Goal: Task Accomplishment & Management: Use online tool/utility

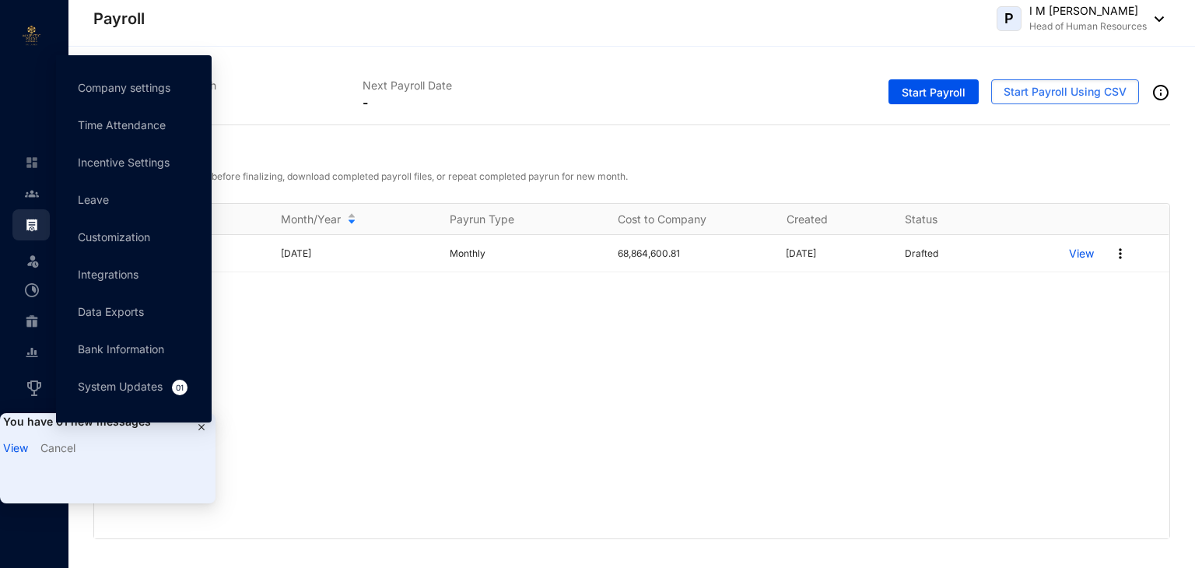
click at [13, 449] on link "View" at bounding box center [15, 447] width 25 height 13
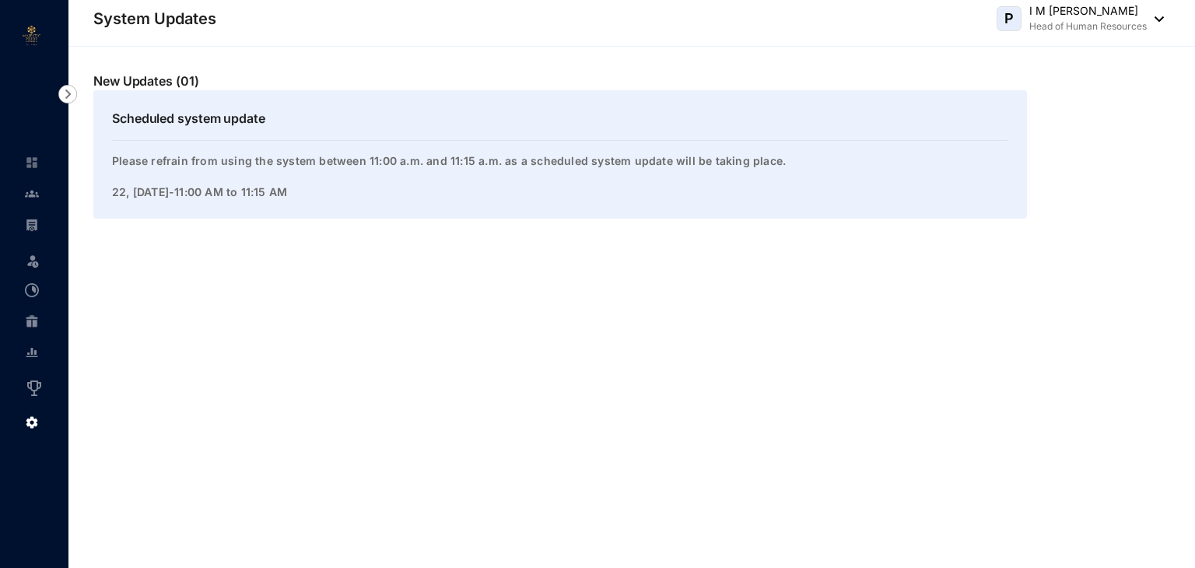
click at [33, 222] on img at bounding box center [32, 225] width 14 height 14
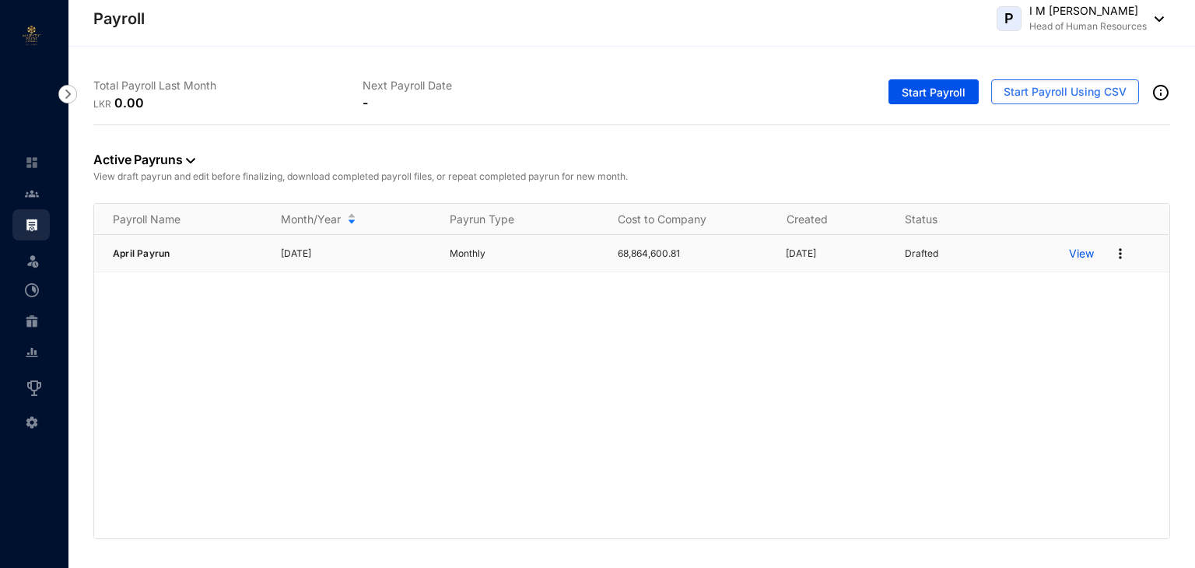
click at [1073, 253] on p "View" at bounding box center [1081, 254] width 25 height 16
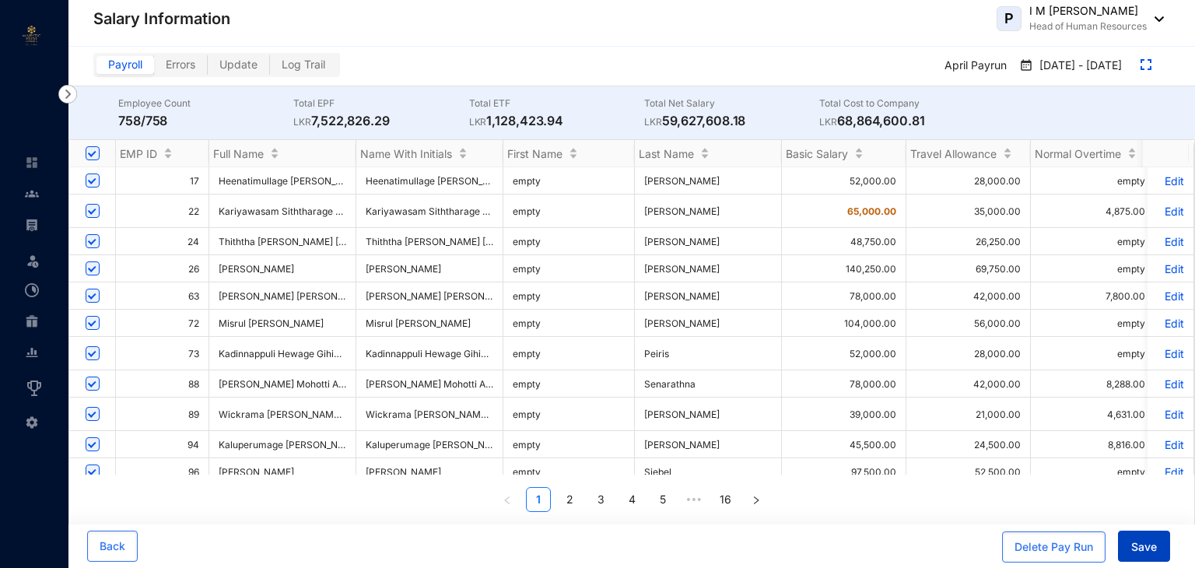
click at [1149, 539] on span "Save" at bounding box center [1144, 547] width 26 height 16
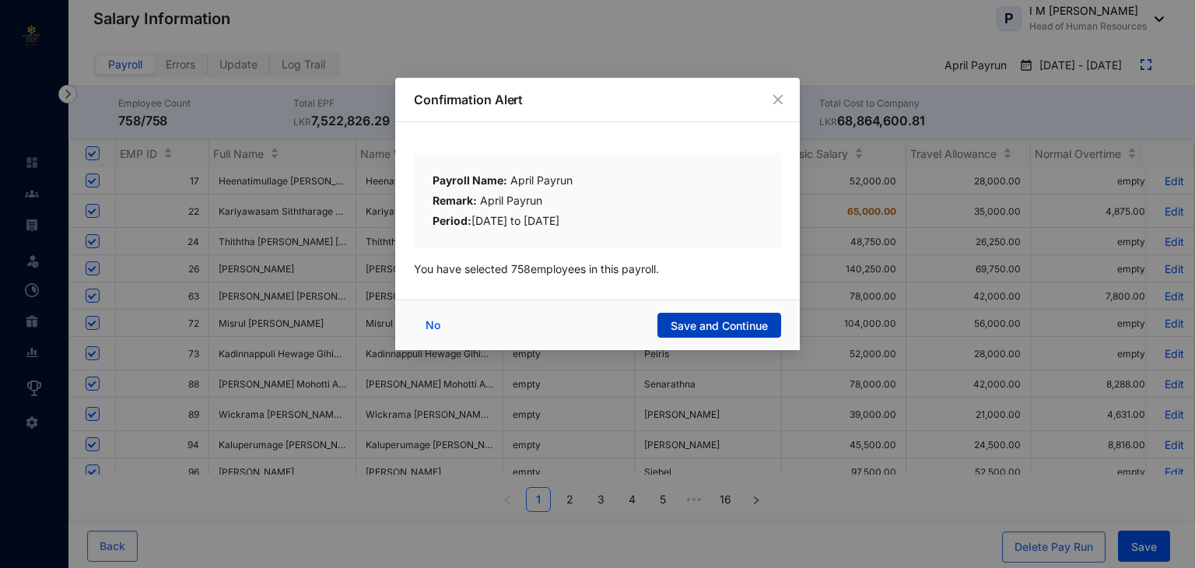
drag, startPoint x: 692, startPoint y: 327, endPoint x: 499, endPoint y: 367, distance: 197.7
click at [692, 329] on span "Save and Continue" at bounding box center [718, 326] width 97 height 16
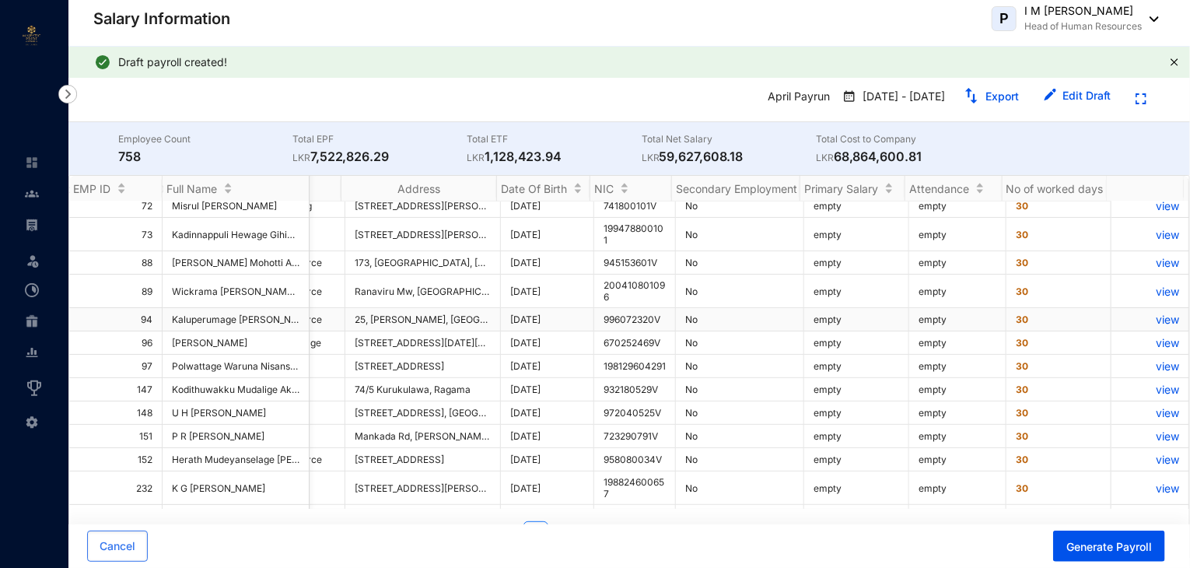
scroll to position [0, 5408]
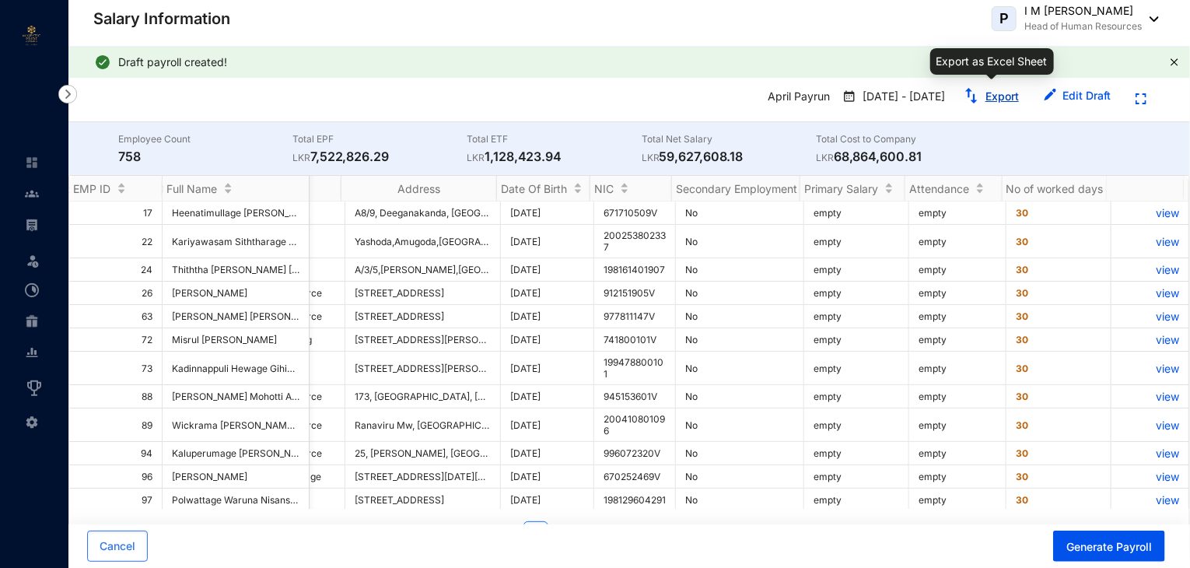
click at [988, 97] on link "Export" at bounding box center [1001, 95] width 33 height 13
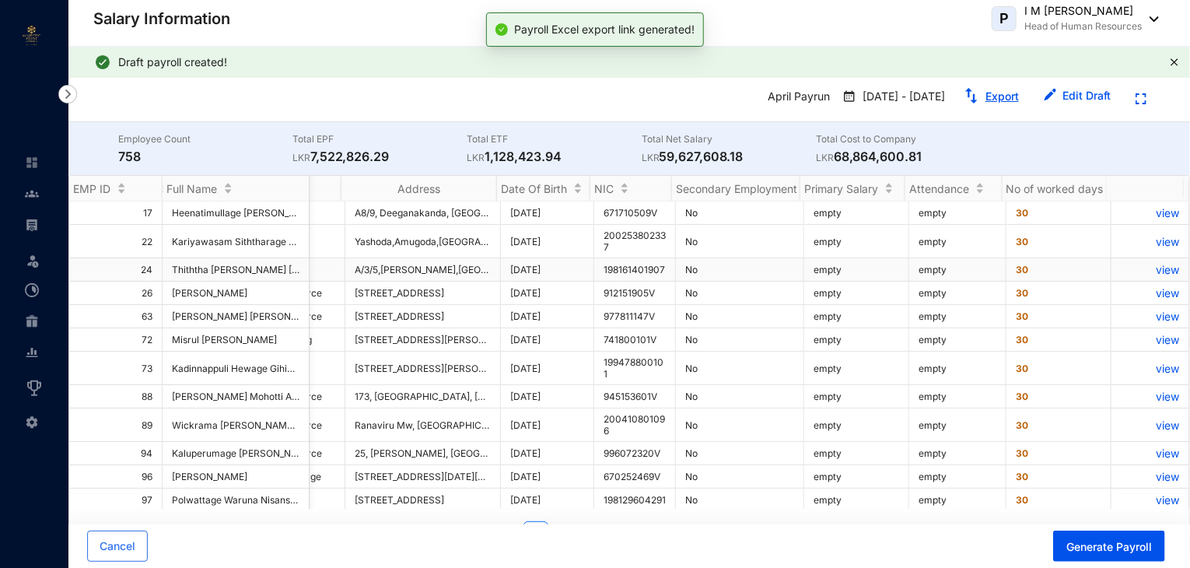
scroll to position [0, 17]
